Goal: Information Seeking & Learning: Learn about a topic

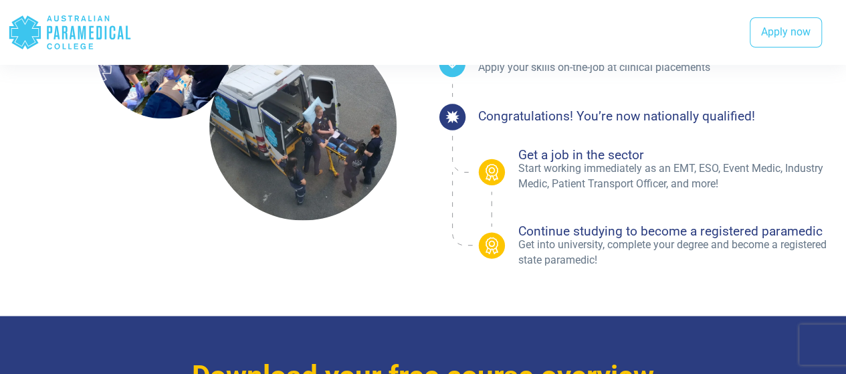
scroll to position [912, 0]
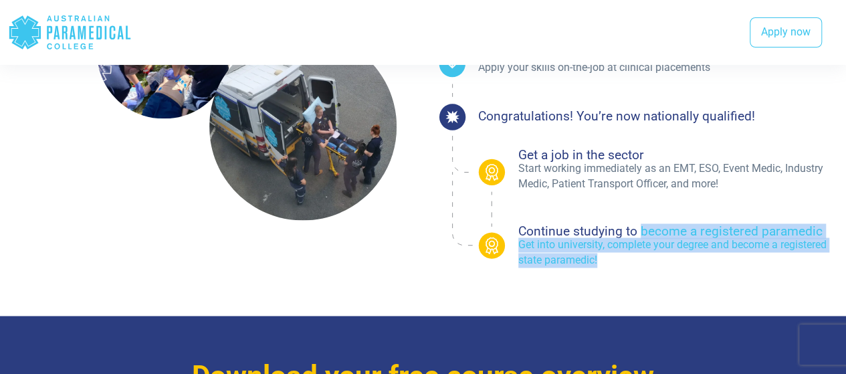
drag, startPoint x: 710, startPoint y: 219, endPoint x: 640, endPoint y: 184, distance: 79.0
click at [640, 225] on li "Continue studying to become a registered paramedic Get into university, complet…" at bounding box center [678, 246] width 320 height 43
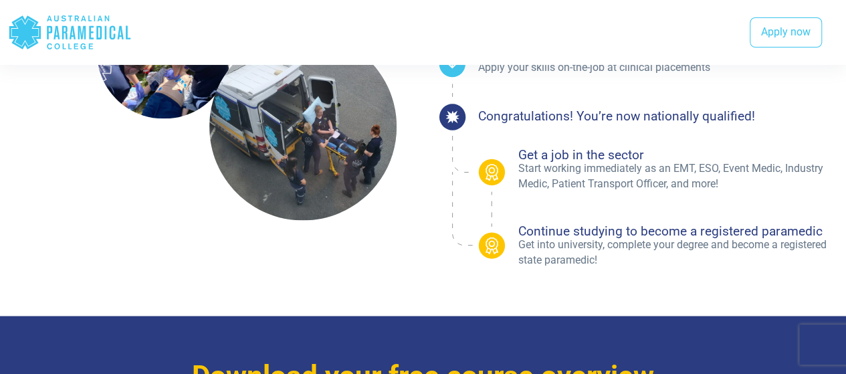
click at [648, 229] on div ".st0{fill:#3CC5EE;} .st1{fill:#2B3D80;} .st2{fill:#FFFFFF;} .st3{fill:none;stro…" at bounding box center [634, 101] width 407 height 345
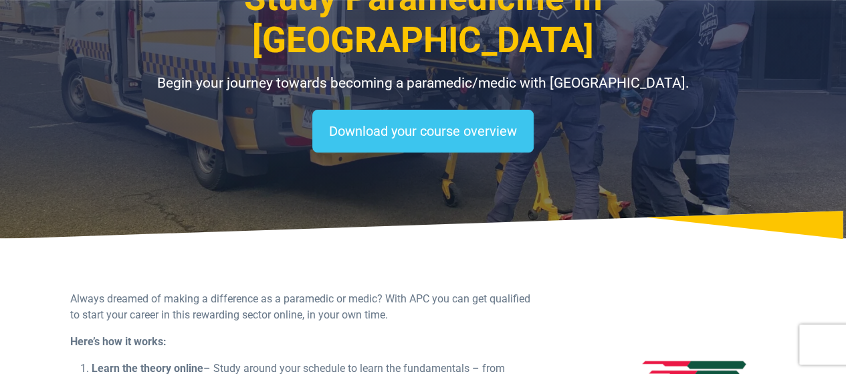
scroll to position [0, 0]
